Goal: Navigation & Orientation: Find specific page/section

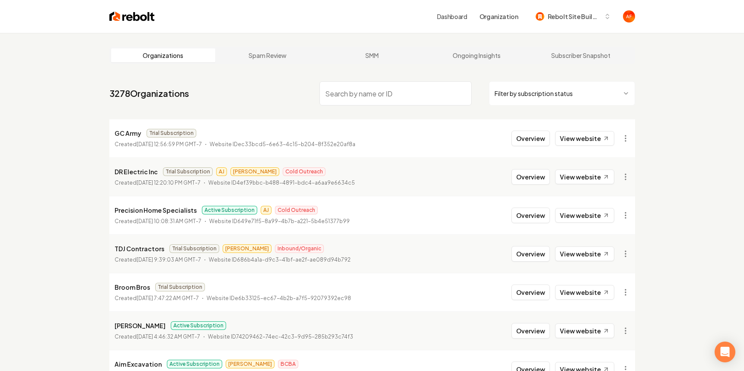
click at [571, 92] on html "Dashboard Organization Rebolt Site Builder Organizations Spam Review SMM Ongoin…" at bounding box center [372, 185] width 744 height 371
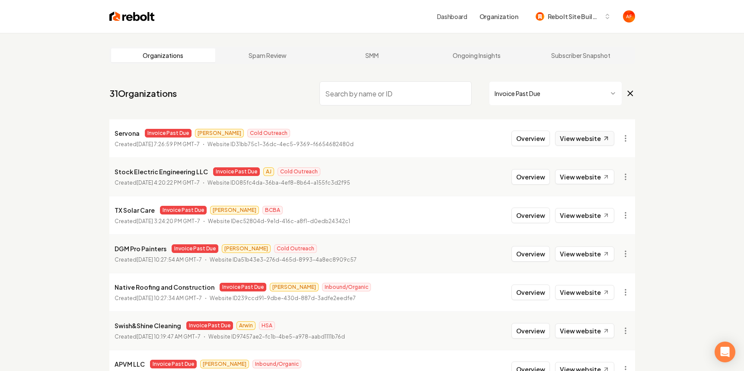
click at [570, 145] on link "View website" at bounding box center [584, 138] width 59 height 15
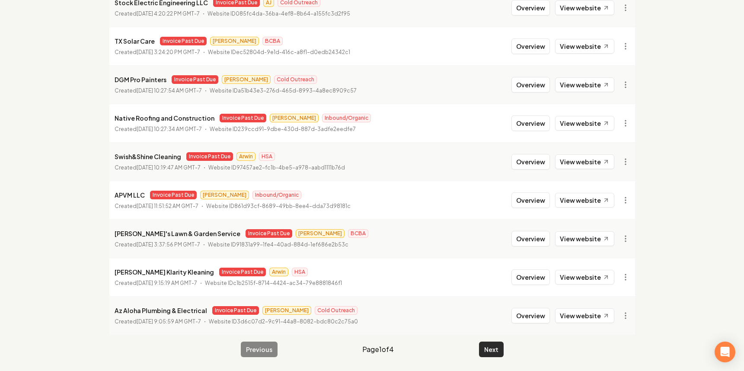
click at [498, 349] on button "Next" at bounding box center [491, 349] width 25 height 16
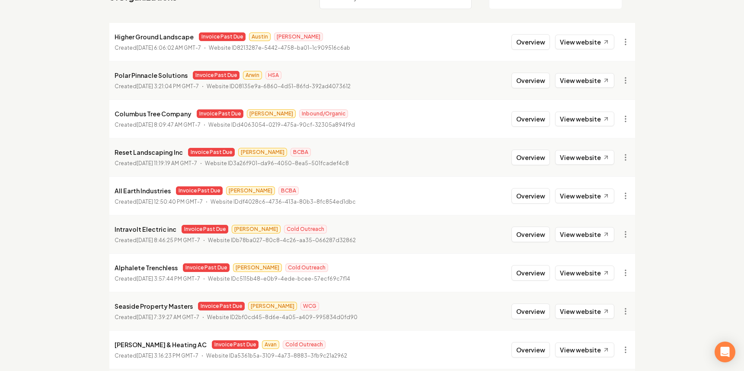
scroll to position [169, 0]
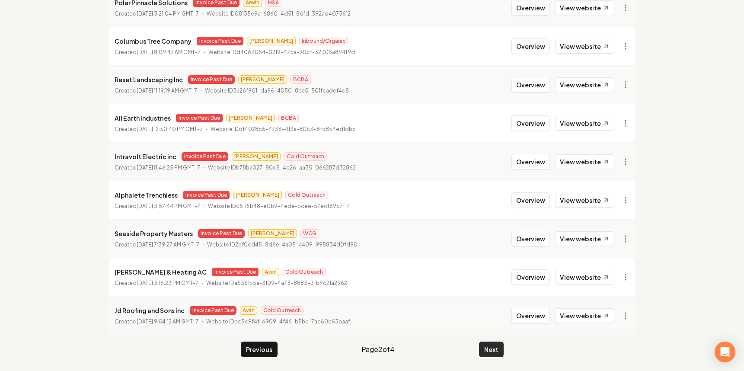
drag, startPoint x: 496, startPoint y: 337, endPoint x: 495, endPoint y: 341, distance: 4.4
click at [496, 337] on main "Organizations Spam Review SMM Ongoing Insights Subscriber Snapshot 31 Organizat…" at bounding box center [372, 117] width 553 height 507
click at [494, 347] on button "Next" at bounding box center [491, 349] width 25 height 16
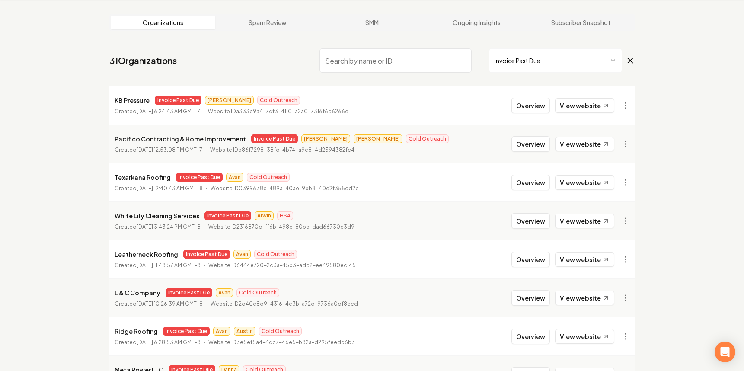
scroll to position [169, 0]
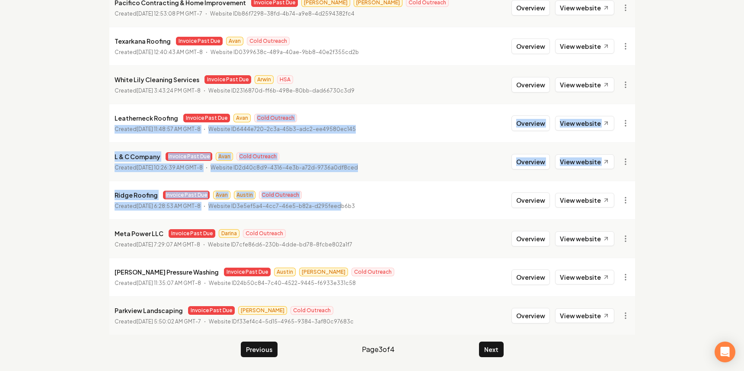
drag, startPoint x: 353, startPoint y: 204, endPoint x: 297, endPoint y: 110, distance: 109.7
click at [297, 110] on ul "KB Pressure Invoice Past Due Omar Cold Outreach Created March 14, 2025, 6:24:43…" at bounding box center [372, 142] width 526 height 384
click at [304, 121] on div "Leatherneck Roofing Invoice Past Due Avan Cold Outreach" at bounding box center [235, 118] width 241 height 10
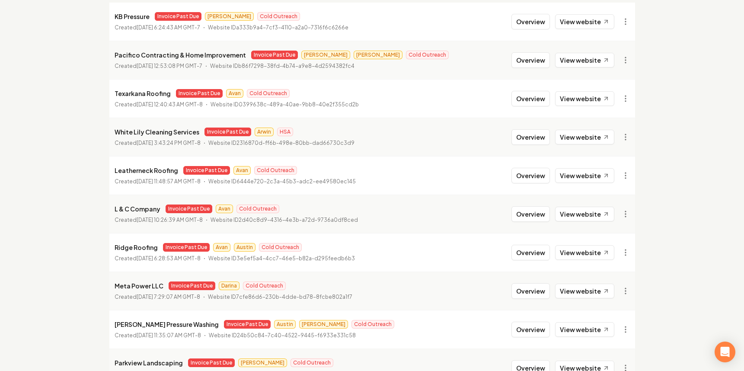
scroll to position [0, 0]
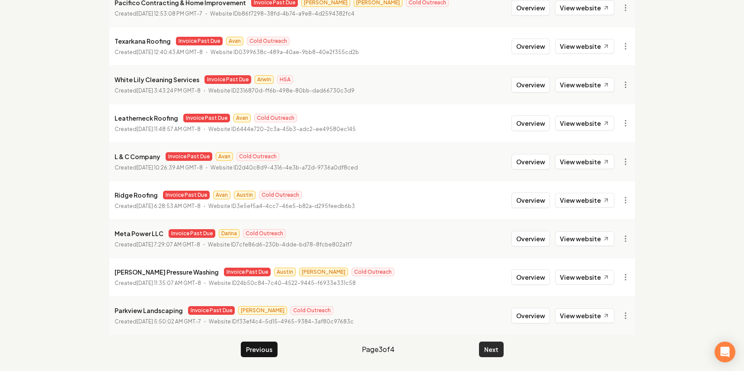
click at [496, 349] on button "Next" at bounding box center [491, 349] width 25 height 16
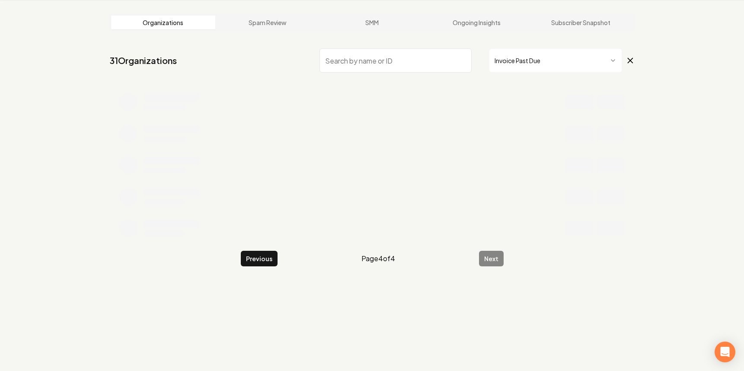
scroll to position [33, 0]
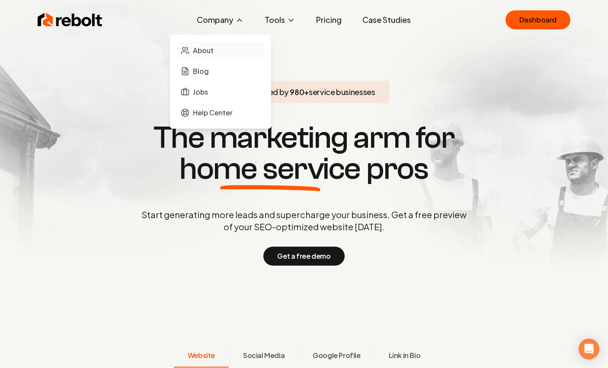
click at [214, 51] on span "About" at bounding box center [203, 50] width 21 height 10
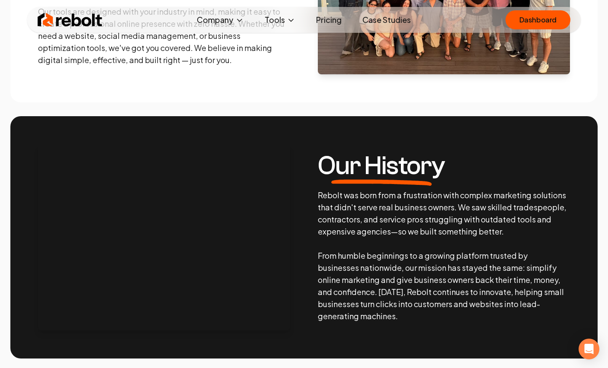
scroll to position [64, 0]
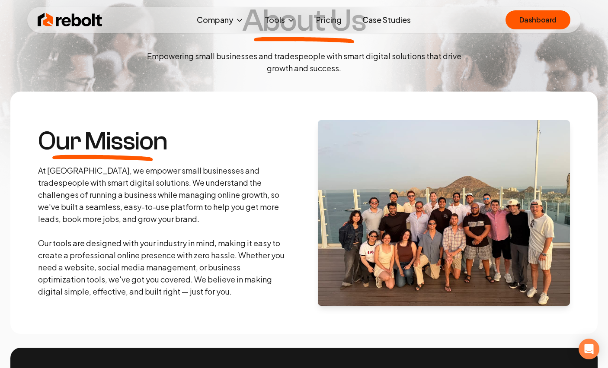
click at [56, 18] on img at bounding box center [70, 19] width 65 height 17
